Goal: Task Accomplishment & Management: Complete application form

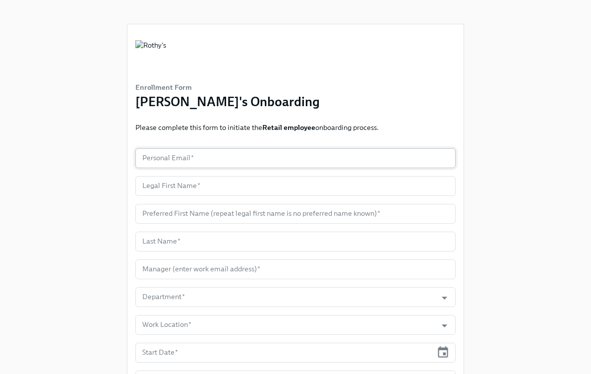
click at [291, 157] on input "text" at bounding box center [295, 158] width 320 height 20
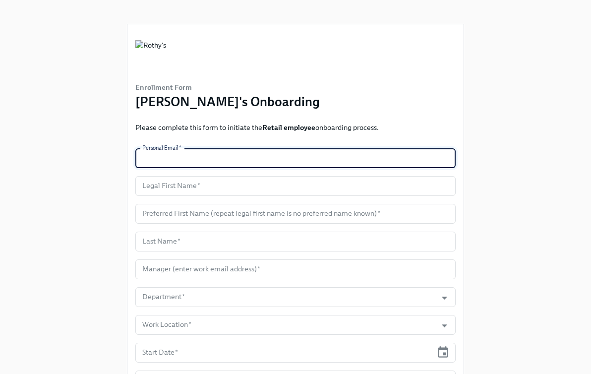
paste input "[EMAIL_ADDRESS][DOMAIN_NAME]"
type input "[EMAIL_ADDRESS][DOMAIN_NAME]"
click at [233, 184] on input "text" at bounding box center [295, 186] width 320 height 20
paste input "[PERSON_NAME]"
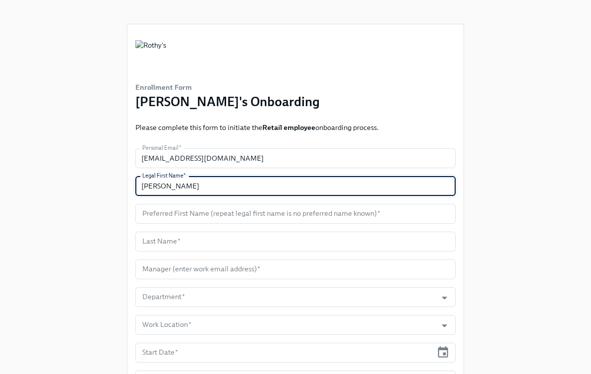
type input "[PERSON_NAME]"
click at [227, 226] on form "Personal Email   * [EMAIL_ADDRESS][DOMAIN_NAME] Personal Email * Legal First Na…" at bounding box center [295, 324] width 320 height 353
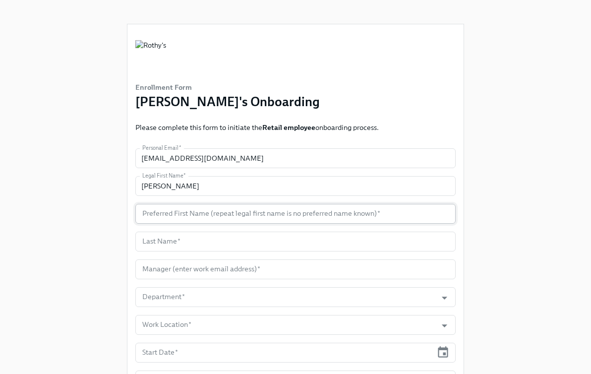
click at [227, 219] on input "text" at bounding box center [295, 214] width 320 height 20
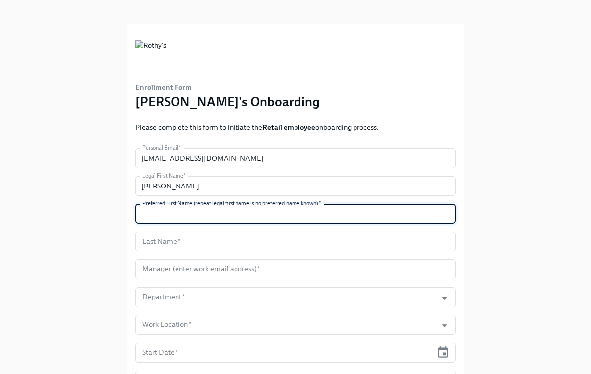
paste input "[PERSON_NAME]"
type input "[PERSON_NAME]"
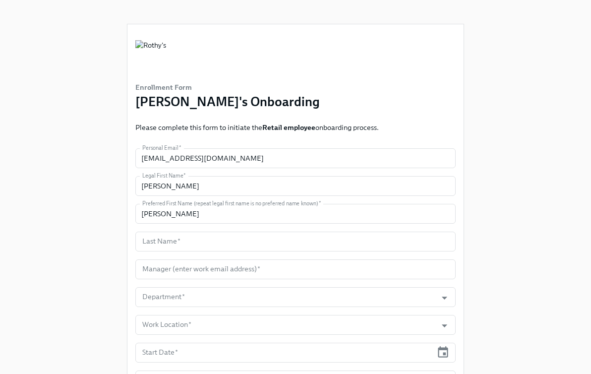
click at [168, 255] on form "Personal Email   * [EMAIL_ADDRESS][DOMAIN_NAME] Personal Email * Legal First Na…" at bounding box center [295, 324] width 320 height 353
click at [174, 245] on input "text" at bounding box center [295, 241] width 320 height 20
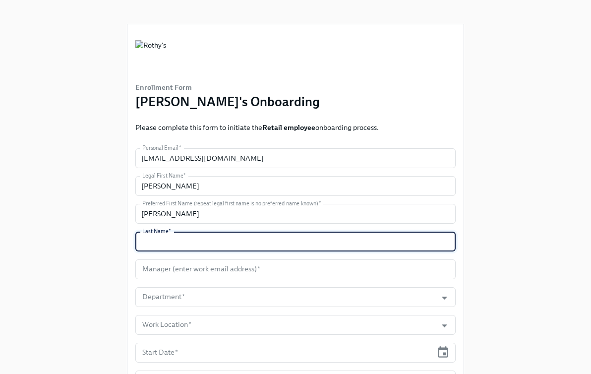
paste input "[PERSON_NAME]"
type input "[PERSON_NAME]"
click at [222, 275] on input "text" at bounding box center [295, 269] width 320 height 20
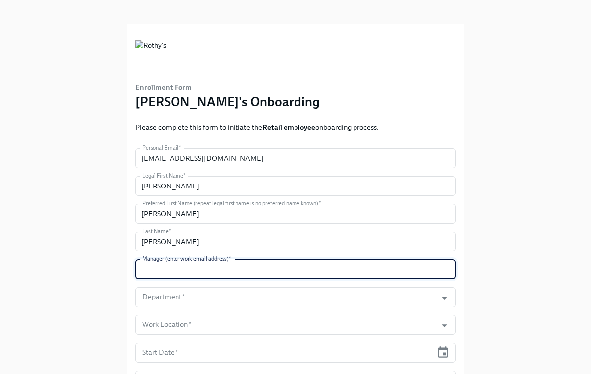
paste input "[EMAIL_ADDRESS][DOMAIN_NAME]"
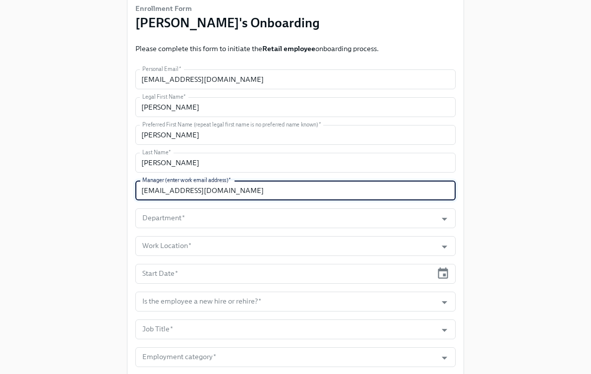
scroll to position [116, 0]
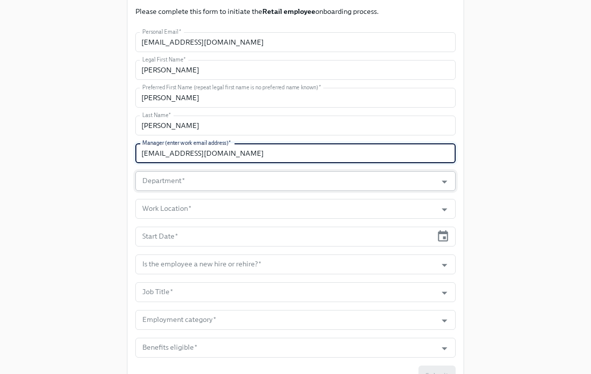
type input "[EMAIL_ADDRESS][DOMAIN_NAME]"
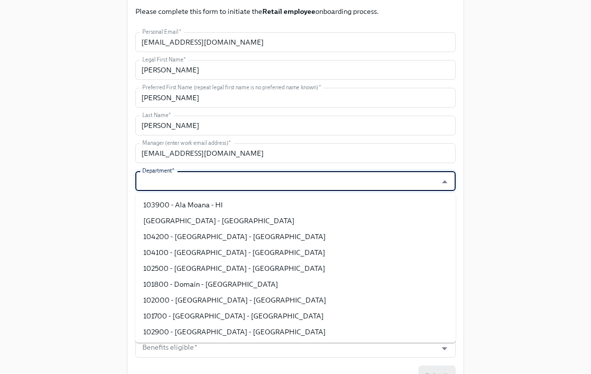
click at [254, 178] on input "Department   *" at bounding box center [285, 181] width 291 height 20
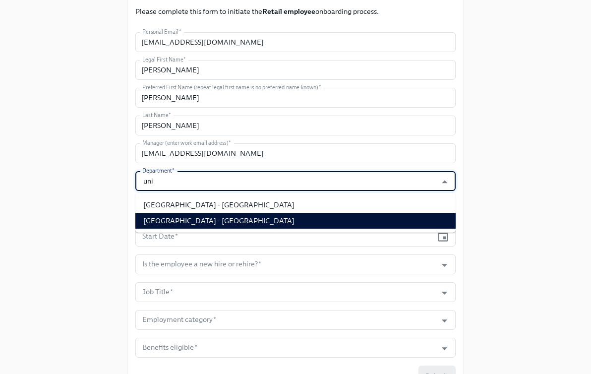
click at [254, 215] on li "[GEOGRAPHIC_DATA] - [GEOGRAPHIC_DATA]" at bounding box center [295, 221] width 320 height 16
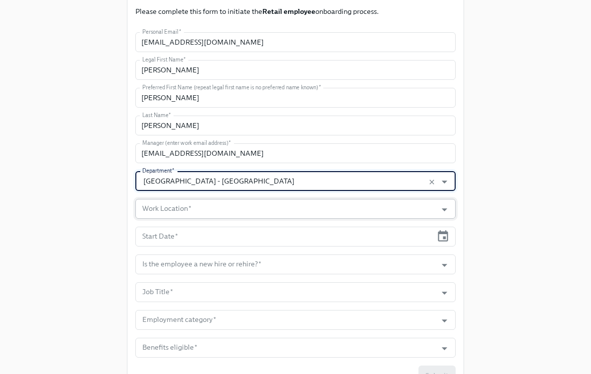
type input "[GEOGRAPHIC_DATA] - [GEOGRAPHIC_DATA]"
click at [246, 208] on input "Work Location   *" at bounding box center [285, 209] width 291 height 20
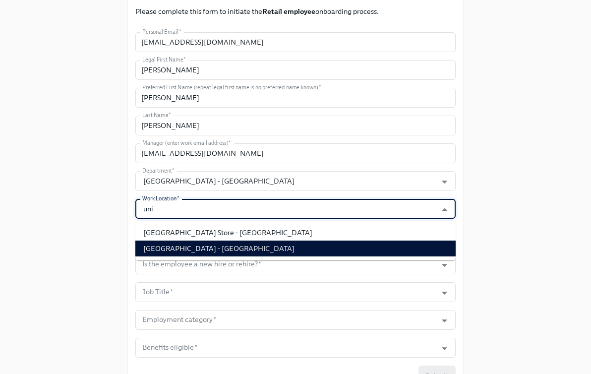
click at [251, 250] on li "[GEOGRAPHIC_DATA] - [GEOGRAPHIC_DATA]" at bounding box center [295, 248] width 320 height 16
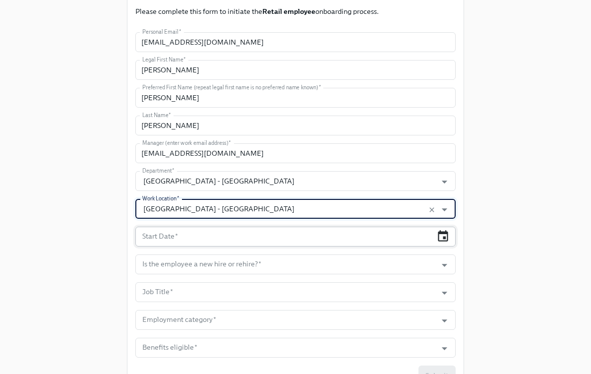
type input "[GEOGRAPHIC_DATA] - [GEOGRAPHIC_DATA]"
click at [443, 231] on icon "button" at bounding box center [442, 235] width 13 height 13
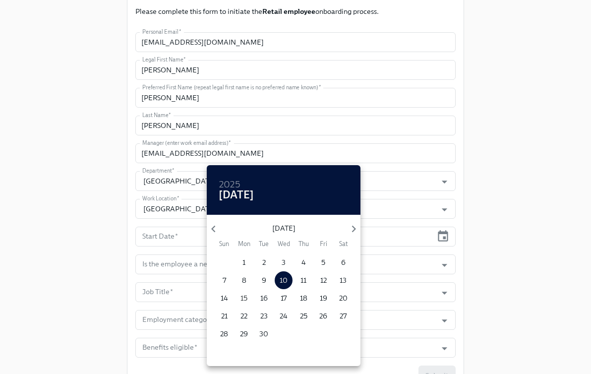
click at [246, 292] on button "15" at bounding box center [244, 298] width 18 height 18
type input "[DATE]"
click at [541, 254] on div at bounding box center [295, 187] width 591 height 374
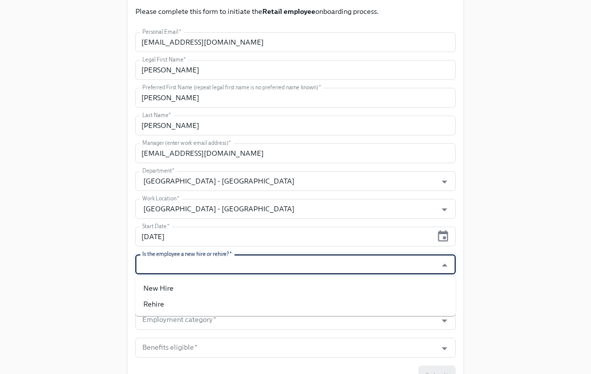
click at [238, 258] on input "Is the employee a new hire or rehire?   *" at bounding box center [285, 264] width 291 height 20
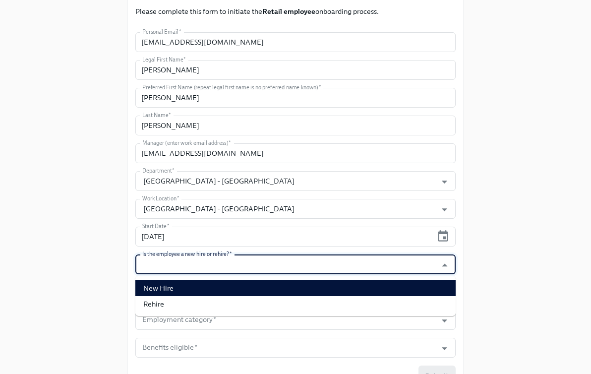
click at [236, 291] on li "New Hire" at bounding box center [295, 288] width 320 height 16
type input "New Hire"
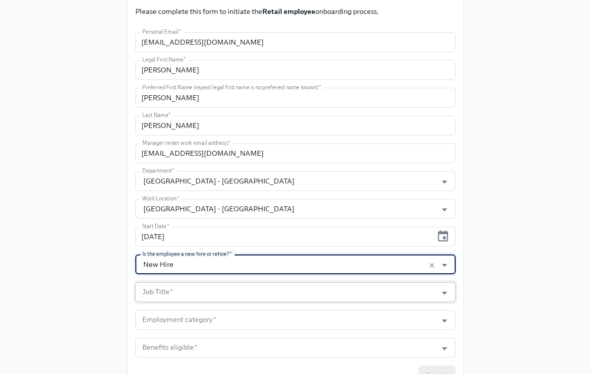
click at [230, 291] on input "Job Title   *" at bounding box center [285, 292] width 291 height 20
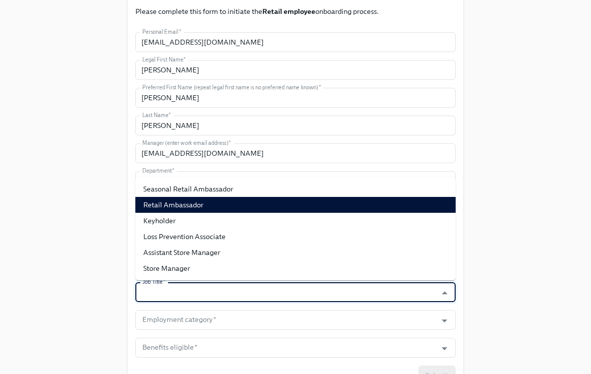
click at [227, 206] on li "Retail Ambassador" at bounding box center [295, 205] width 320 height 16
type input "Retail Ambassador"
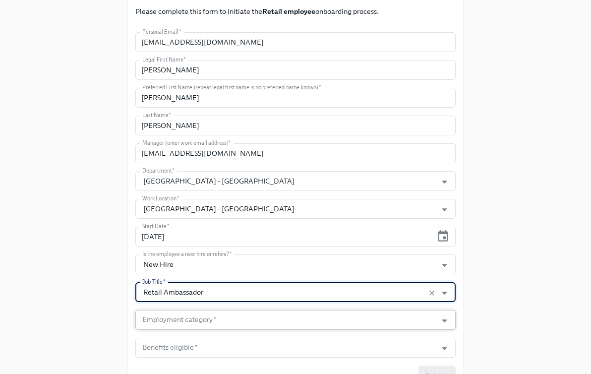
click at [231, 312] on input "Employment category   *" at bounding box center [285, 320] width 291 height 20
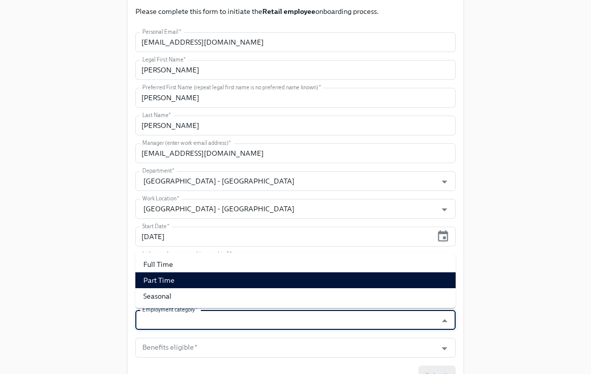
click at [234, 272] on li "Part Time" at bounding box center [295, 280] width 320 height 16
type input "Part Time"
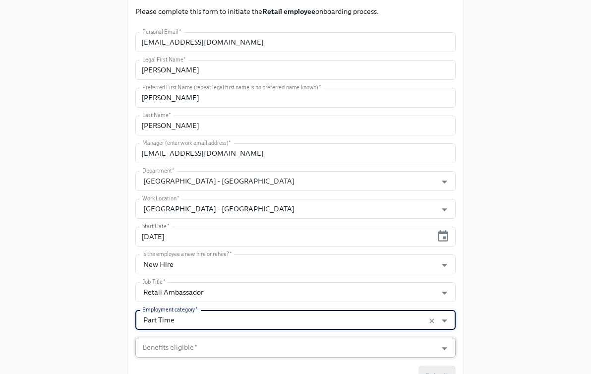
click at [227, 341] on input "Benefits eligible   *" at bounding box center [285, 347] width 291 height 20
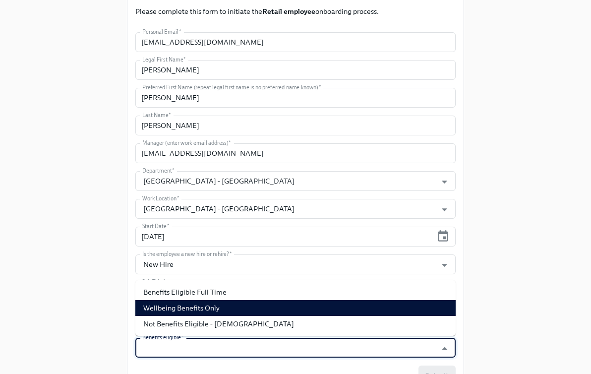
click at [229, 307] on li "Wellbeing Benefits Only" at bounding box center [295, 308] width 320 height 16
type input "Wellbeing Benefits Only"
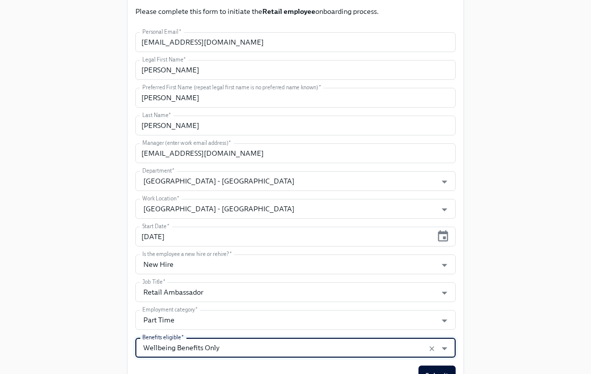
scroll to position [167, 0]
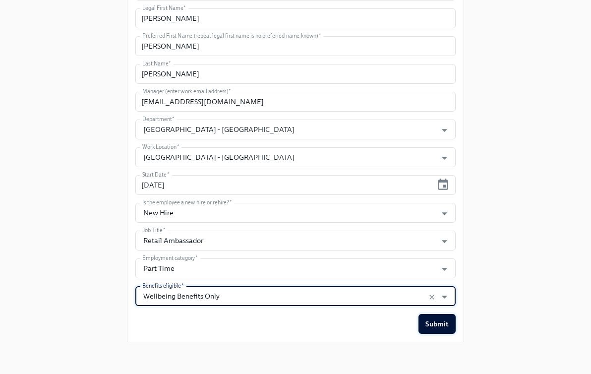
click at [432, 324] on span "Submit" at bounding box center [436, 324] width 23 height 10
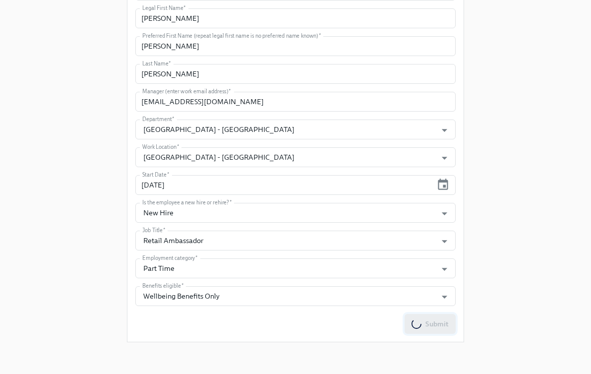
scroll to position [0, 0]
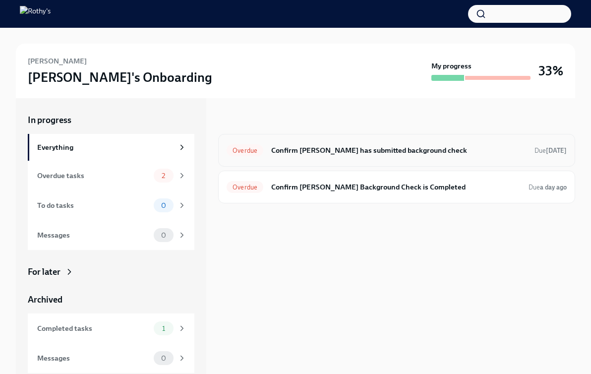
click at [324, 153] on h6 "Confirm Christina has submitted background check" at bounding box center [398, 150] width 255 height 11
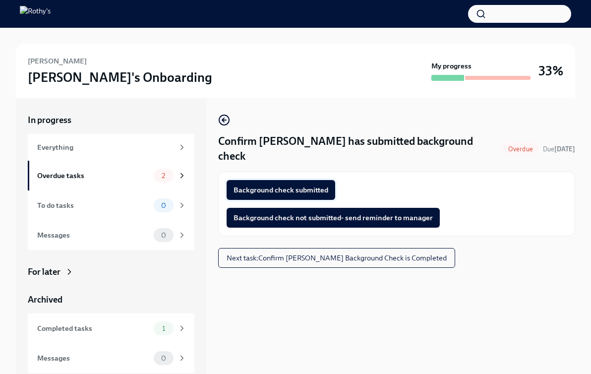
click at [306, 185] on span "Background check submitted" at bounding box center [280, 190] width 95 height 10
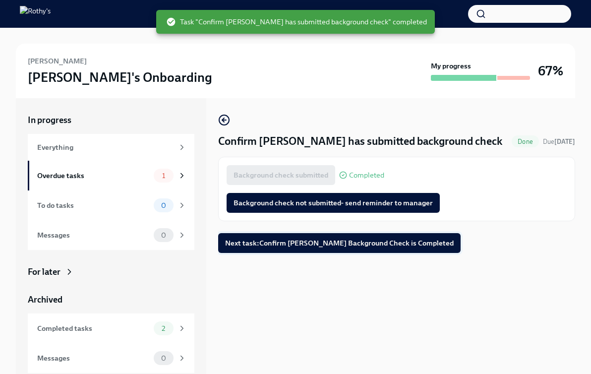
click at [376, 243] on span "Next task : Confirm Christina Freeman's Background Check is Completed" at bounding box center [339, 243] width 228 height 10
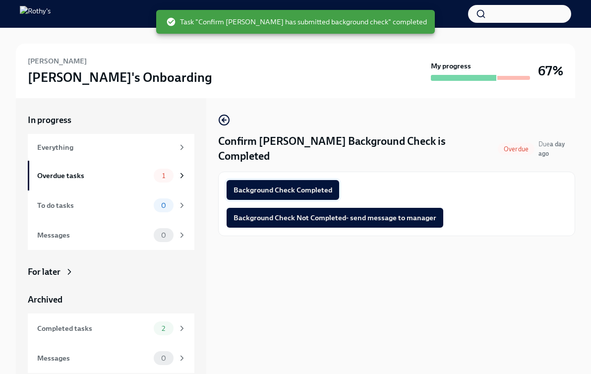
click at [322, 191] on span "Background Check Completed" at bounding box center [282, 190] width 99 height 10
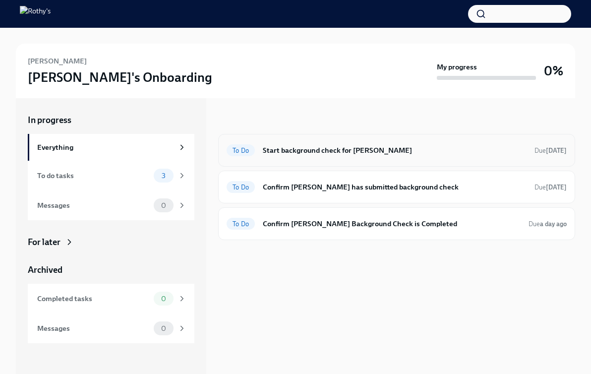
click at [321, 158] on div "To Do Start background check for Claire Menzia Due 14 days ago" at bounding box center [396, 150] width 357 height 33
click at [312, 152] on h6 "Start background check for Claire Menzia" at bounding box center [395, 150] width 264 height 11
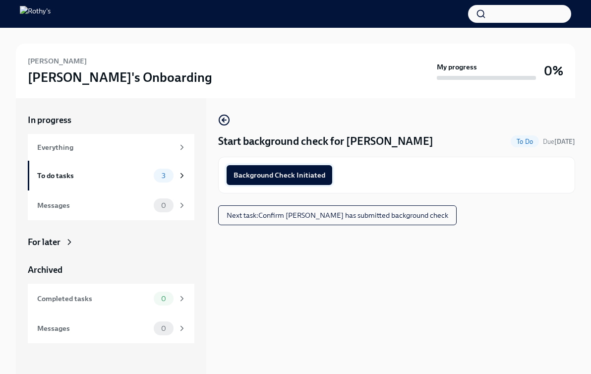
click at [308, 171] on span "Background Check Initiated" at bounding box center [279, 175] width 92 height 10
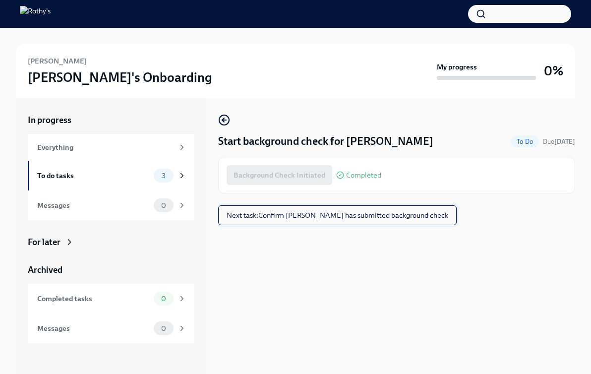
click at [315, 208] on button "Next task : Confirm Claire has submitted background check" at bounding box center [337, 215] width 238 height 20
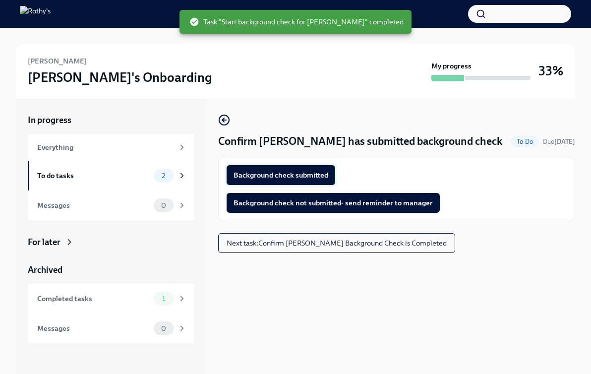
click at [318, 177] on span "Background check submitted" at bounding box center [280, 175] width 95 height 10
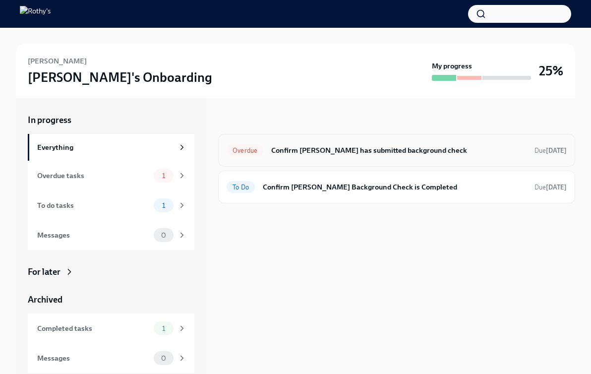
click at [356, 152] on h6 "Confirm Kai has submitted background check" at bounding box center [398, 150] width 255 height 11
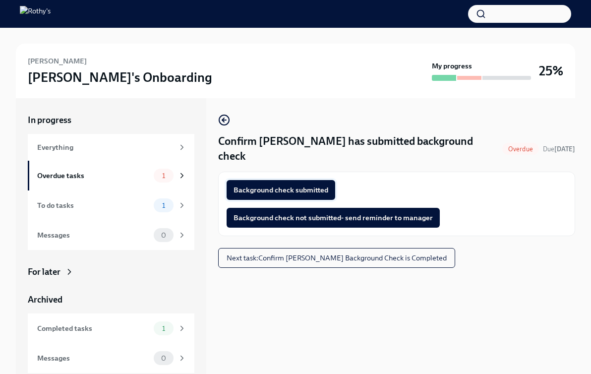
click at [309, 180] on button "Background check submitted" at bounding box center [280, 190] width 108 height 20
